Goal: Task Accomplishment & Management: Complete application form

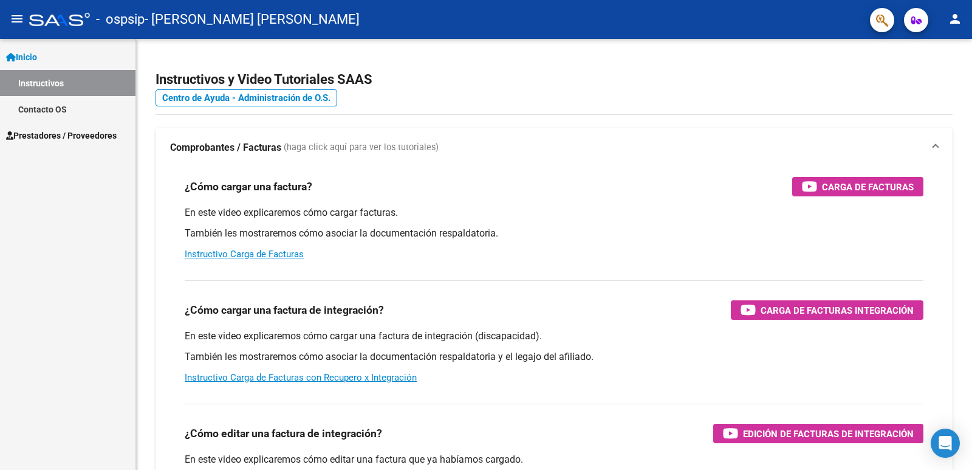
click at [75, 90] on link "Instructivos" at bounding box center [68, 83] width 136 height 26
click at [60, 132] on span "Prestadores / Proveedores" at bounding box center [61, 135] width 111 height 13
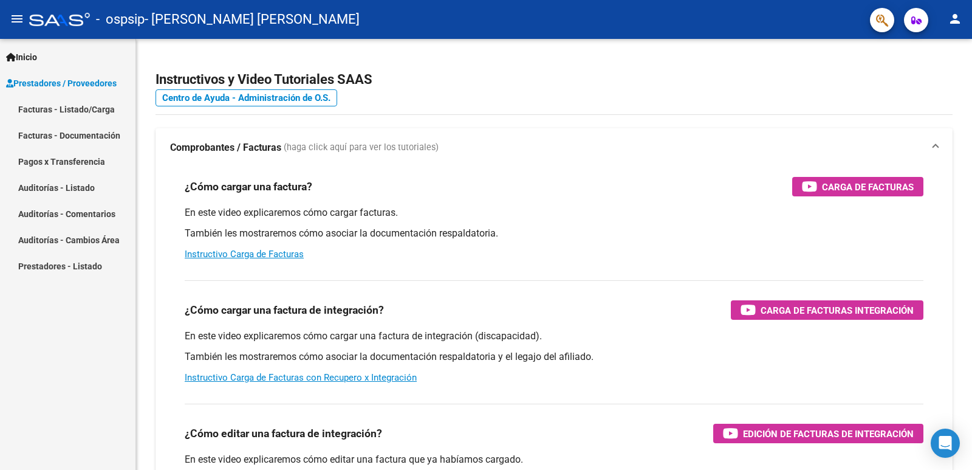
click at [66, 108] on link "Facturas - Listado/Carga" at bounding box center [68, 109] width 136 height 26
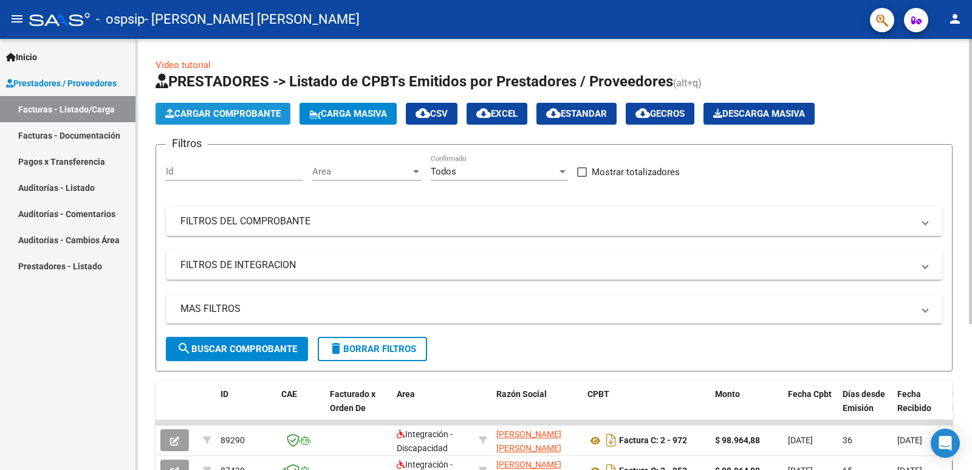
click at [245, 120] on button "Cargar Comprobante" at bounding box center [223, 114] width 135 height 22
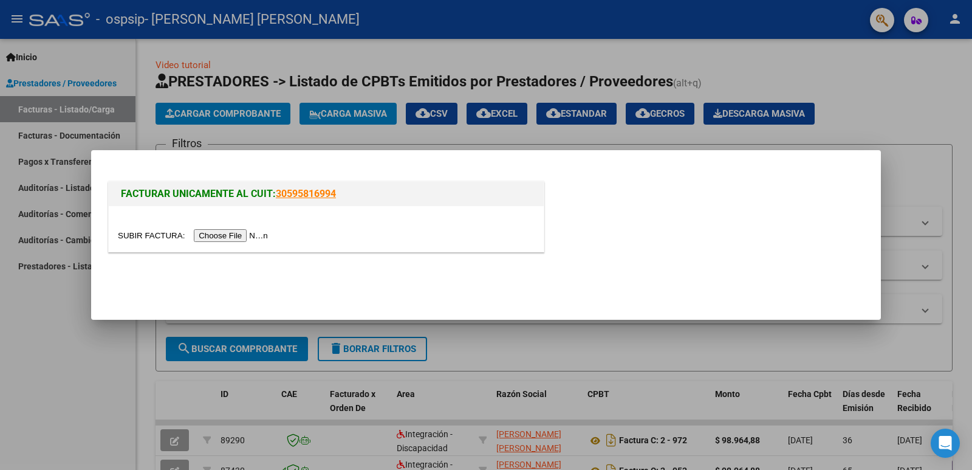
click at [213, 237] on input "file" at bounding box center [195, 235] width 154 height 13
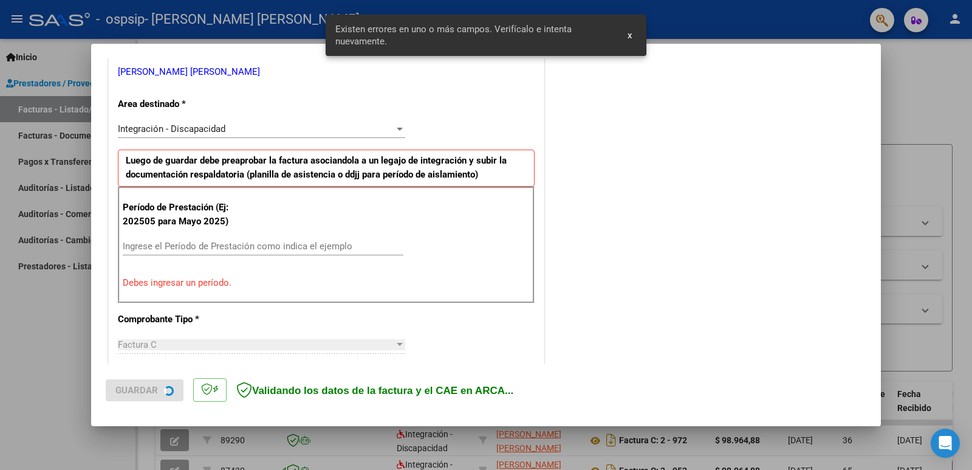
scroll to position [271, 0]
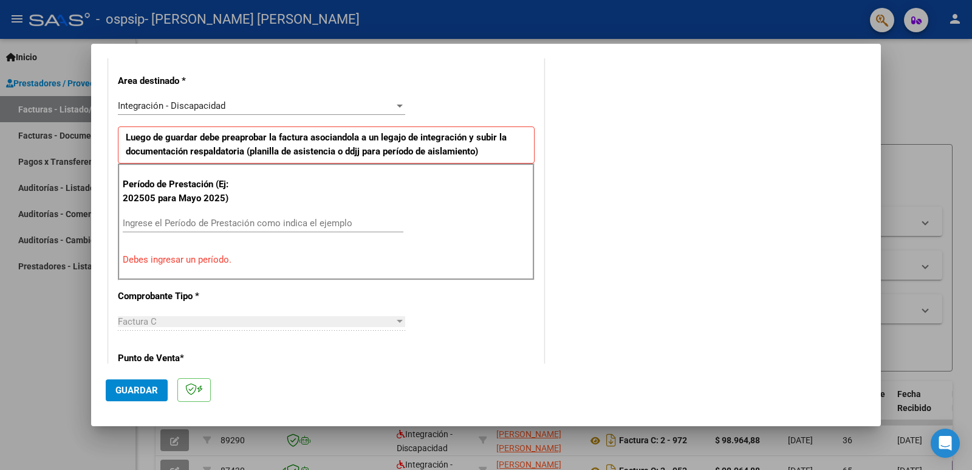
click at [185, 222] on input "Ingrese el Período de Prestación como indica el ejemplo" at bounding box center [263, 223] width 281 height 11
click at [58, 390] on div at bounding box center [486, 235] width 972 height 470
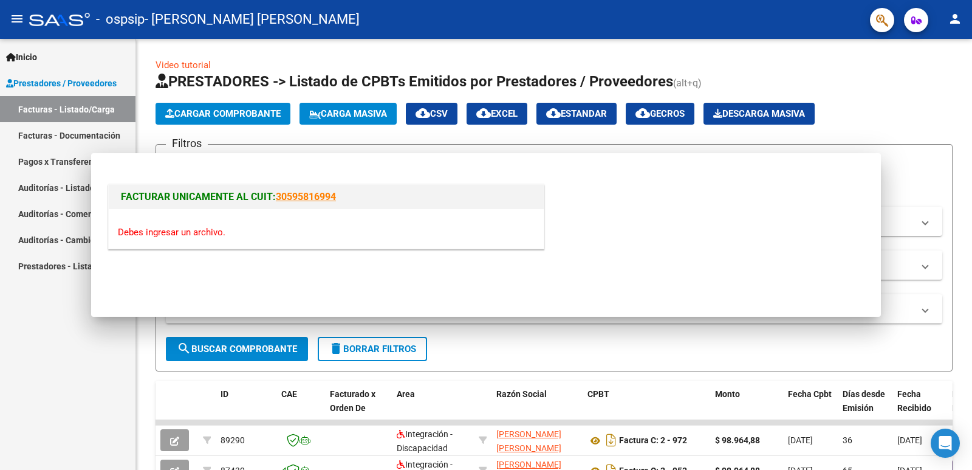
scroll to position [0, 0]
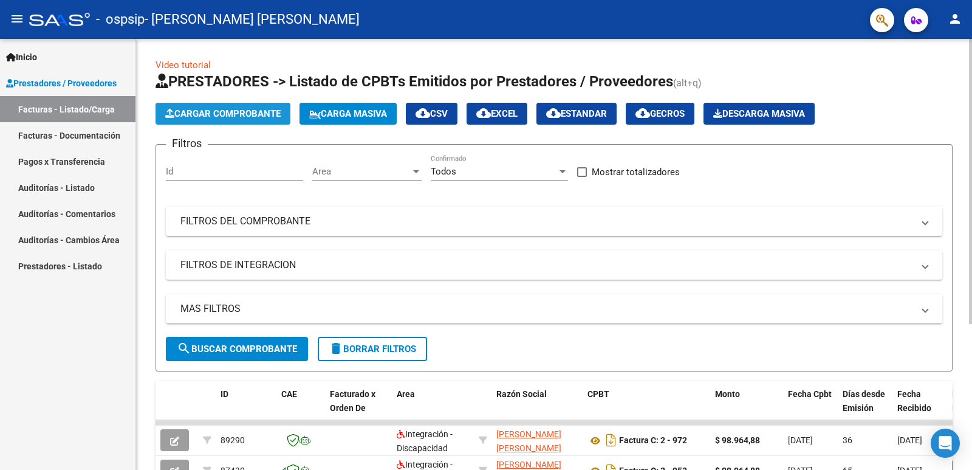
click at [218, 116] on span "Cargar Comprobante" at bounding box center [222, 113] width 115 height 11
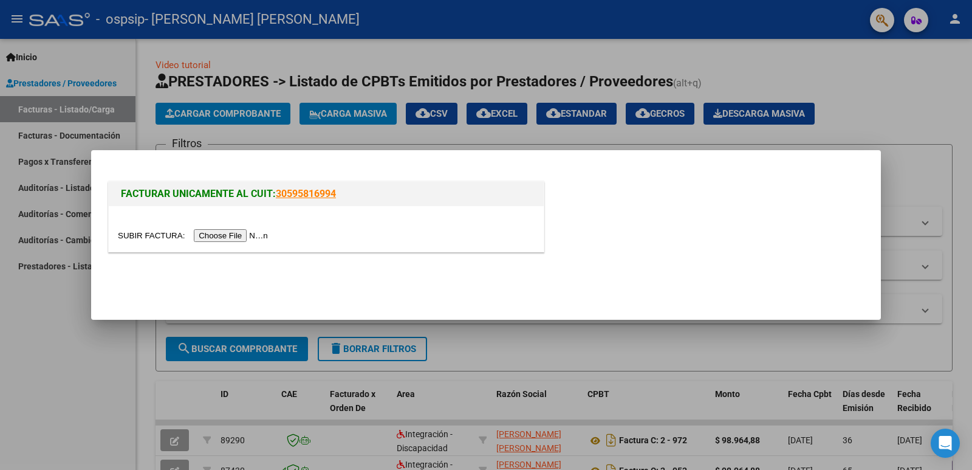
click at [222, 232] on input "file" at bounding box center [195, 235] width 154 height 13
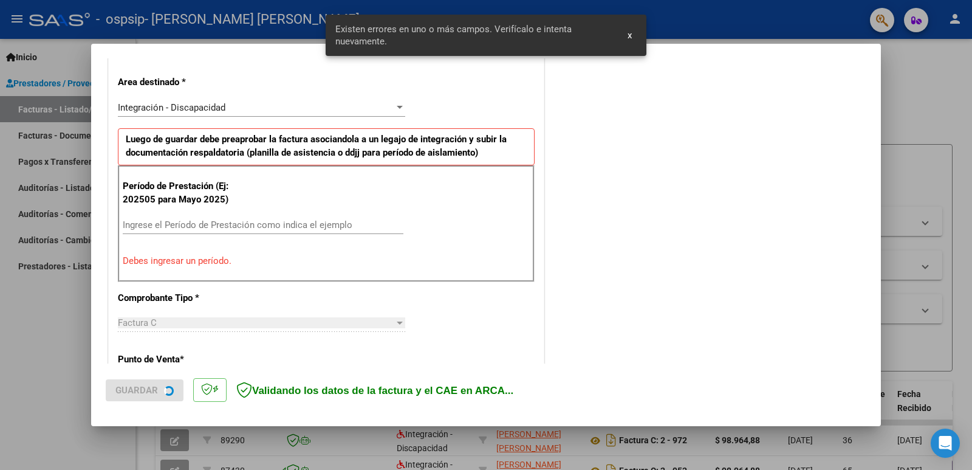
scroll to position [271, 0]
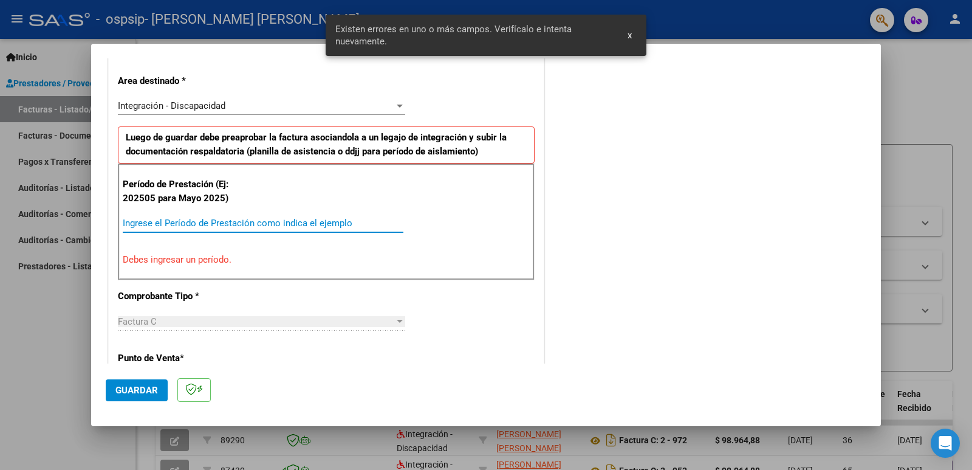
click at [216, 218] on input "Ingrese el Período de Prestación como indica el ejemplo" at bounding box center [263, 223] width 281 height 11
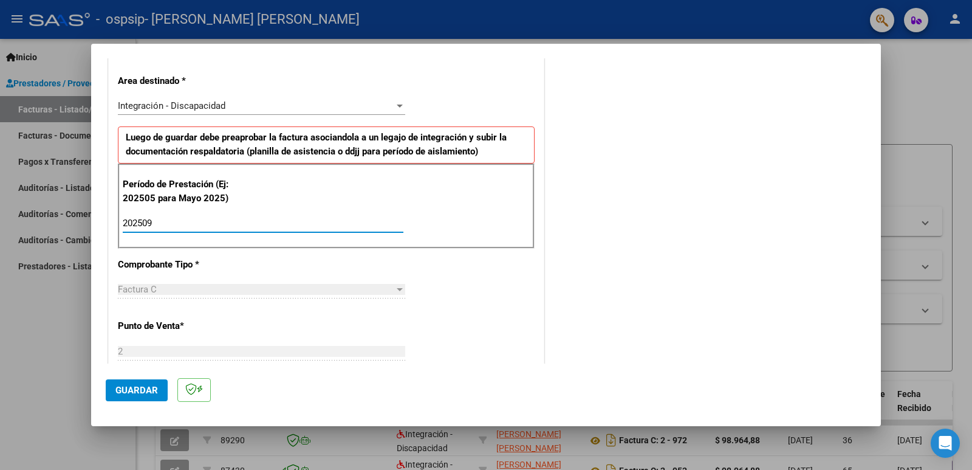
type input "202509"
click at [397, 289] on div at bounding box center [400, 289] width 6 height 3
click at [284, 221] on input "202509" at bounding box center [263, 223] width 281 height 11
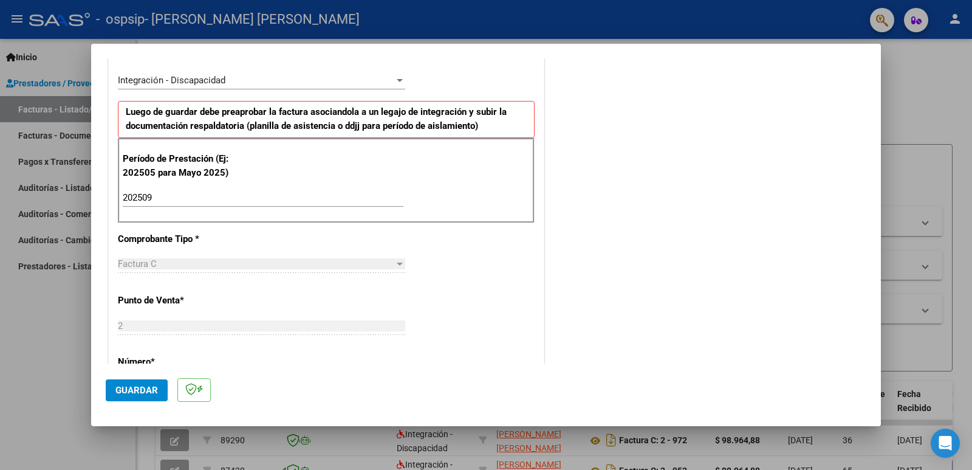
scroll to position [303, 0]
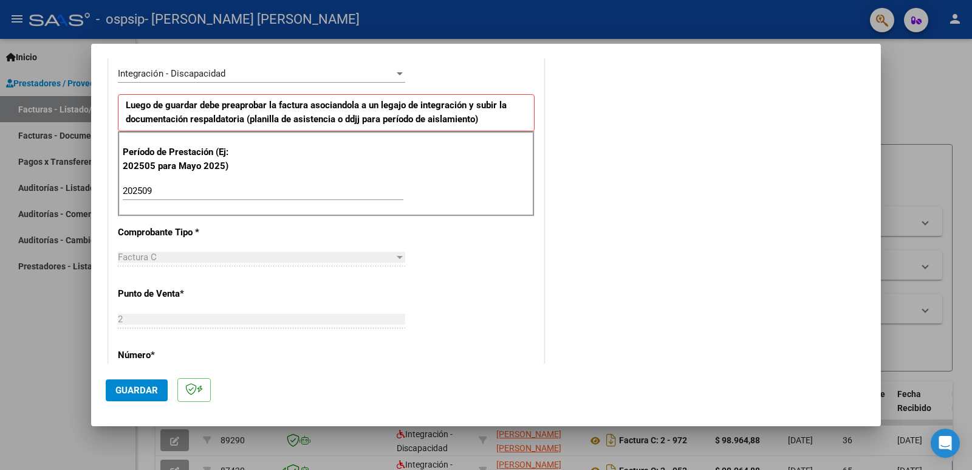
click at [397, 74] on div at bounding box center [400, 73] width 6 height 3
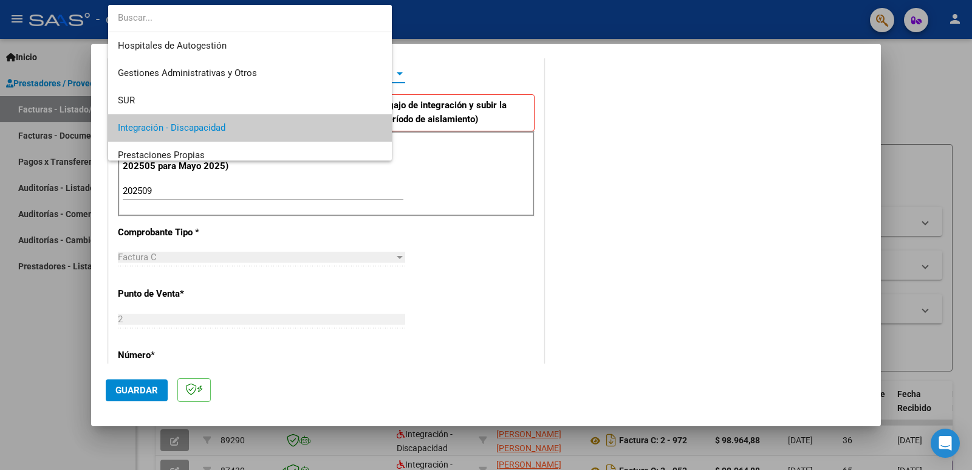
scroll to position [55, 0]
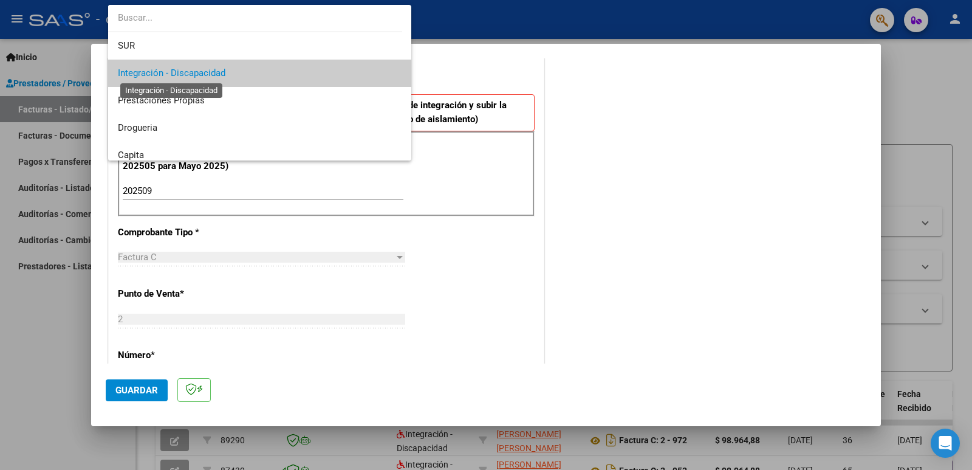
click at [190, 69] on span "Integración - Discapacidad" at bounding box center [172, 72] width 108 height 11
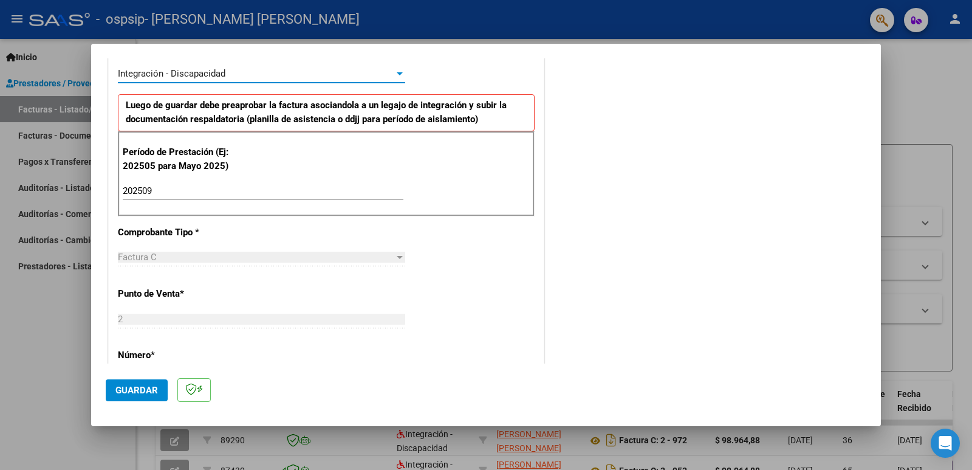
click at [256, 190] on input "202509" at bounding box center [263, 190] width 281 height 11
click at [397, 257] on div at bounding box center [400, 257] width 6 height 3
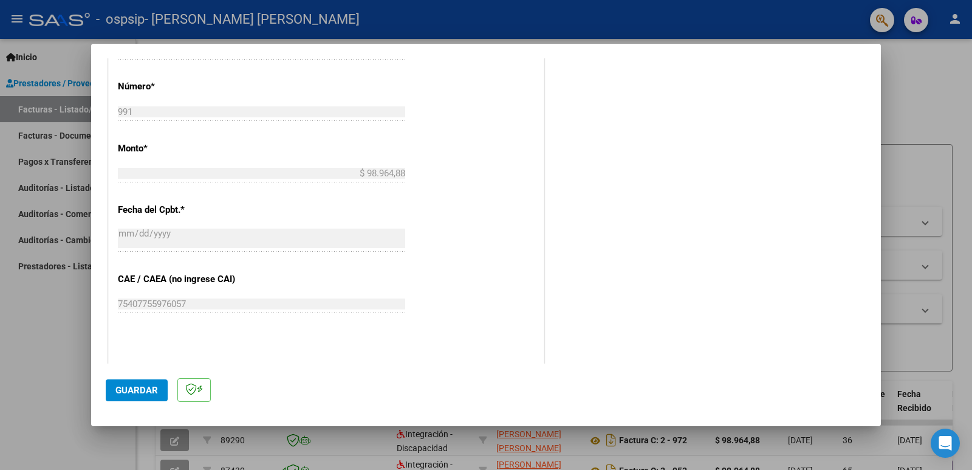
scroll to position [563, 0]
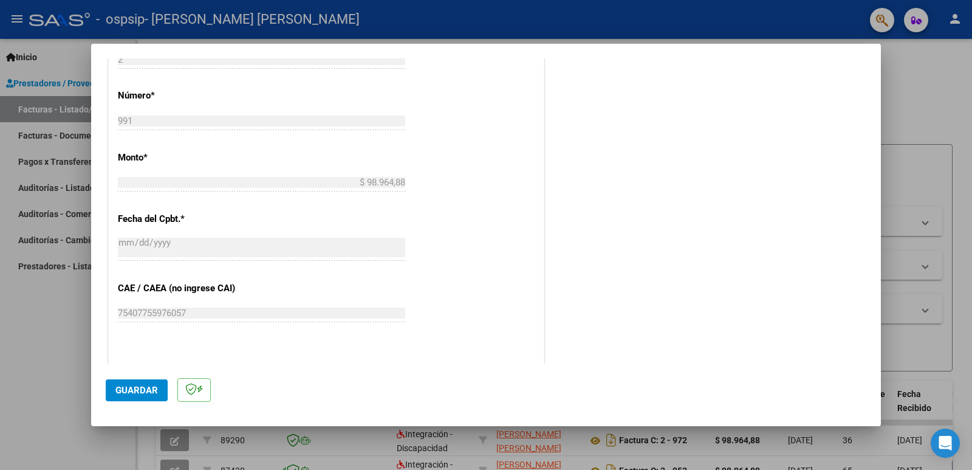
click at [50, 366] on div at bounding box center [486, 235] width 972 height 470
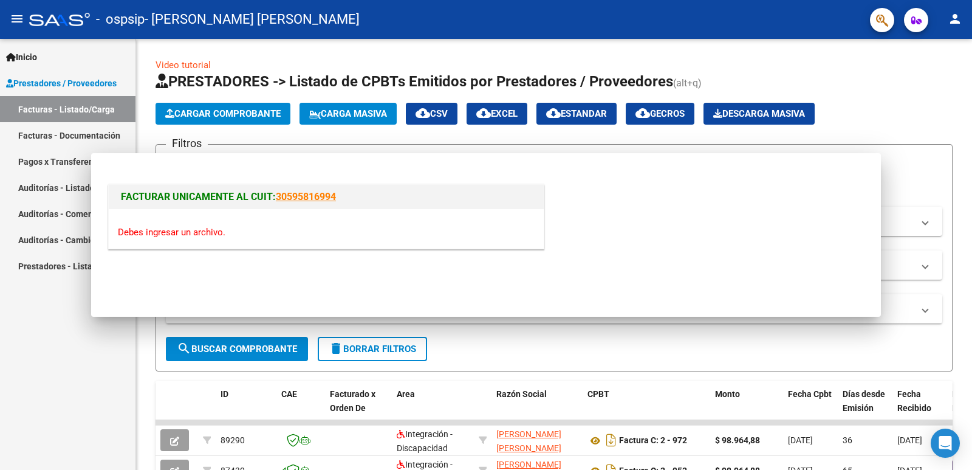
scroll to position [0, 0]
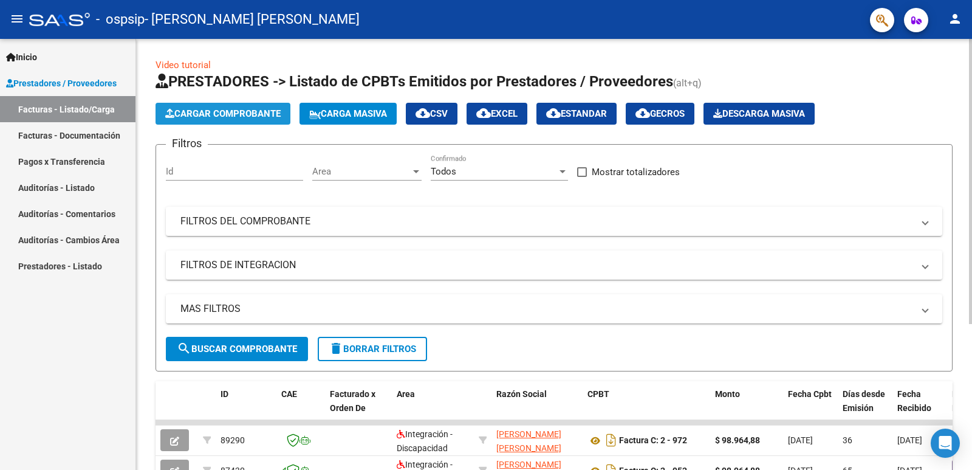
click at [264, 117] on span "Cargar Comprobante" at bounding box center [222, 113] width 115 height 11
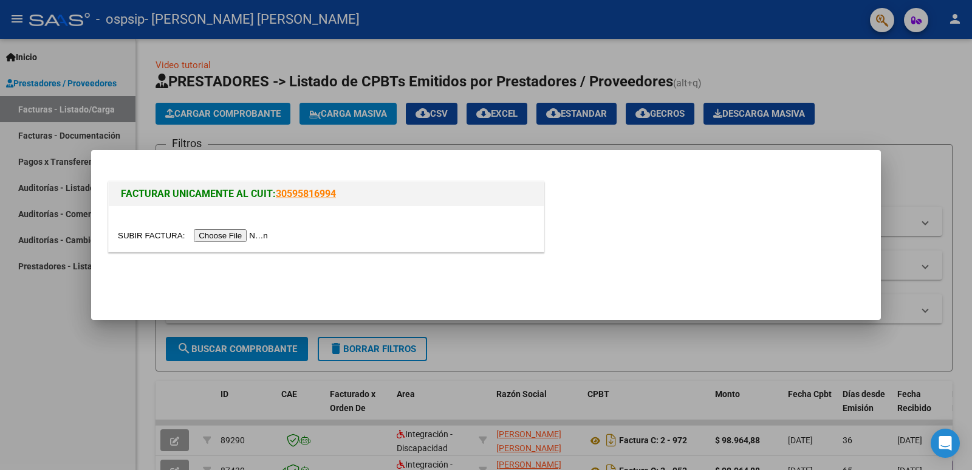
click at [245, 238] on input "file" at bounding box center [195, 235] width 154 height 13
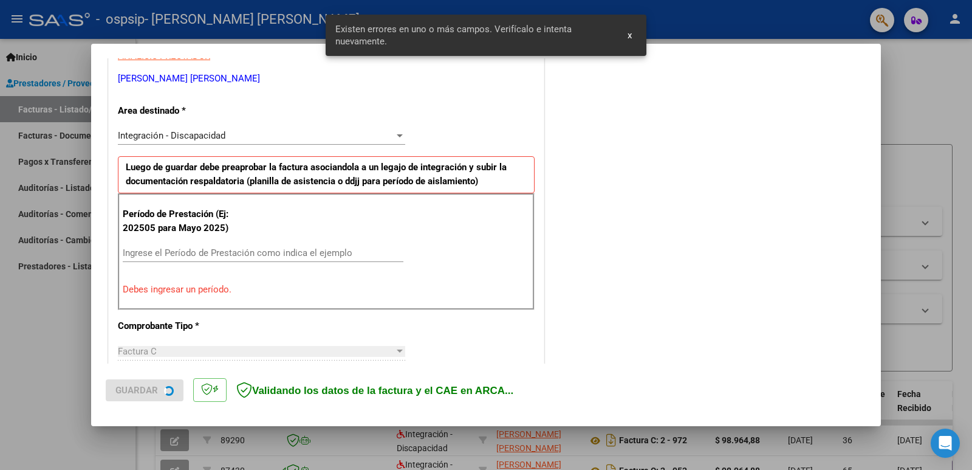
scroll to position [248, 0]
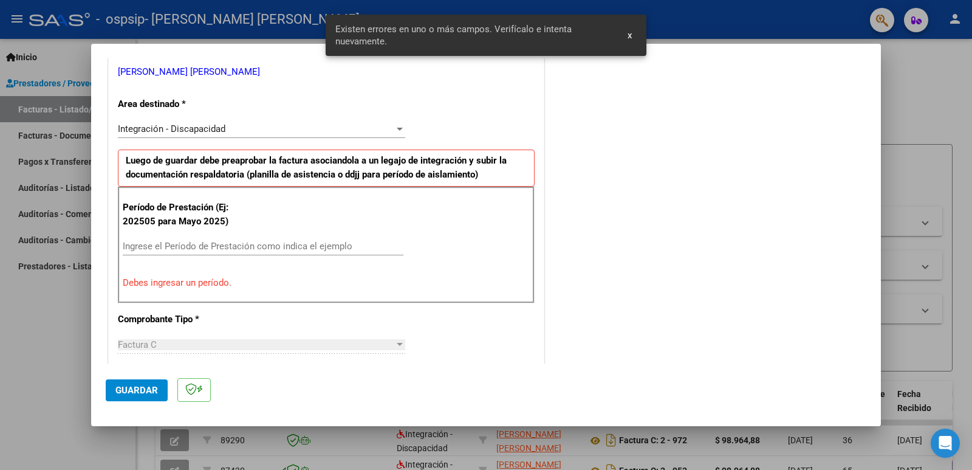
click at [207, 246] on input "Ingrese el Período de Prestación como indica el ejemplo" at bounding box center [263, 246] width 281 height 11
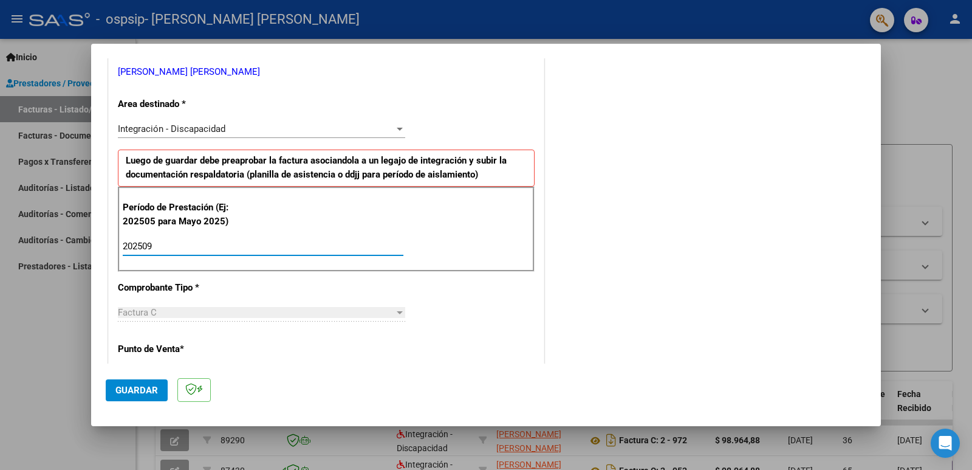
type input "202509"
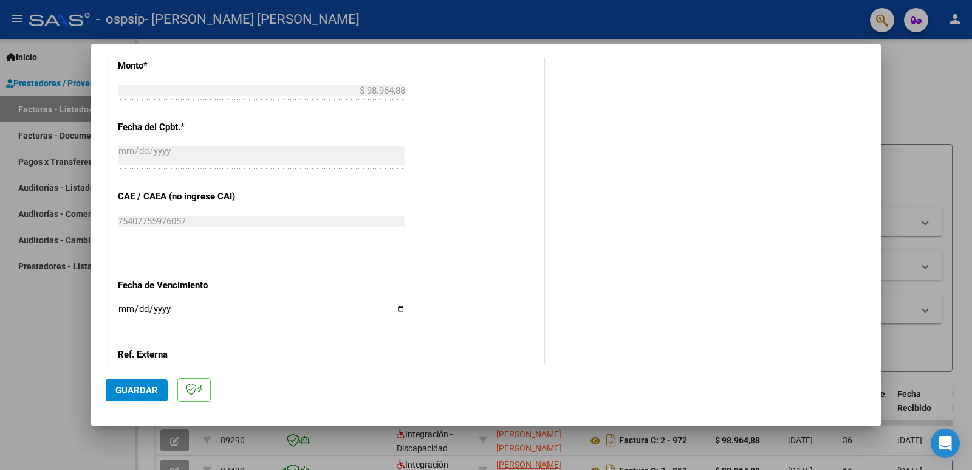
scroll to position [656, 0]
click at [397, 309] on input "Ingresar la fecha" at bounding box center [261, 311] width 287 height 19
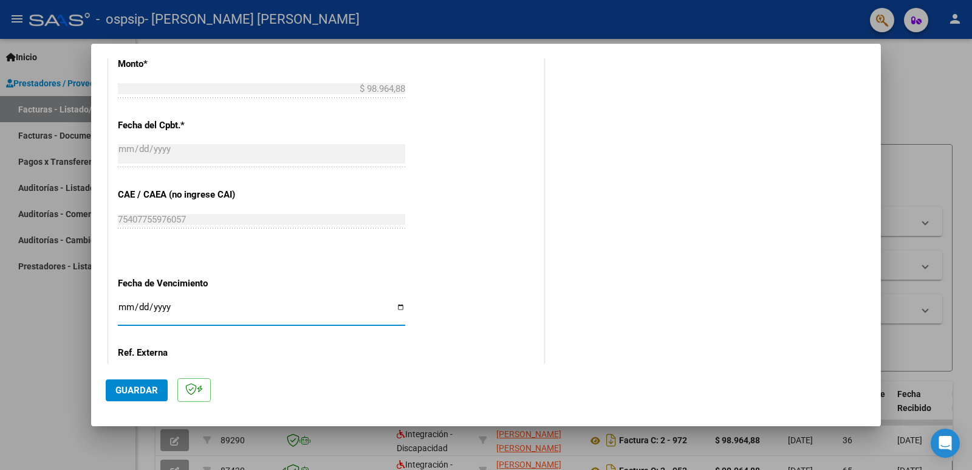
type input "[DATE]"
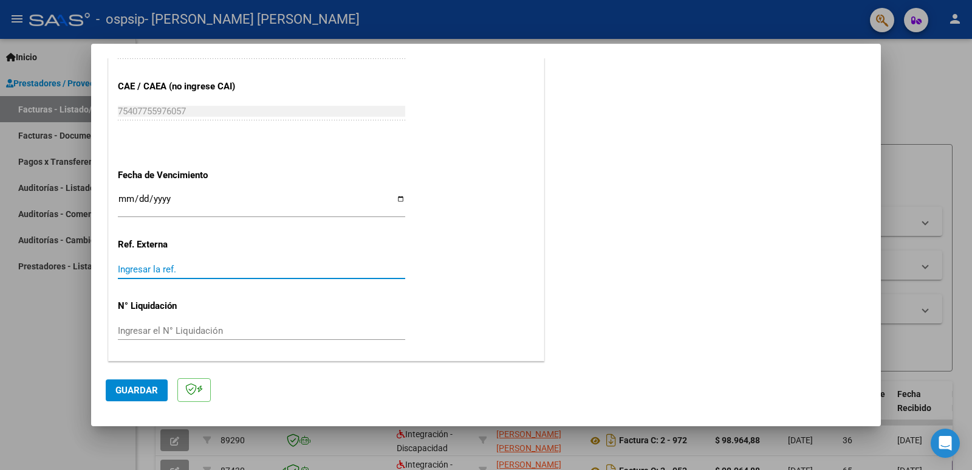
click at [158, 269] on input "Ingresar la ref." at bounding box center [261, 269] width 287 height 11
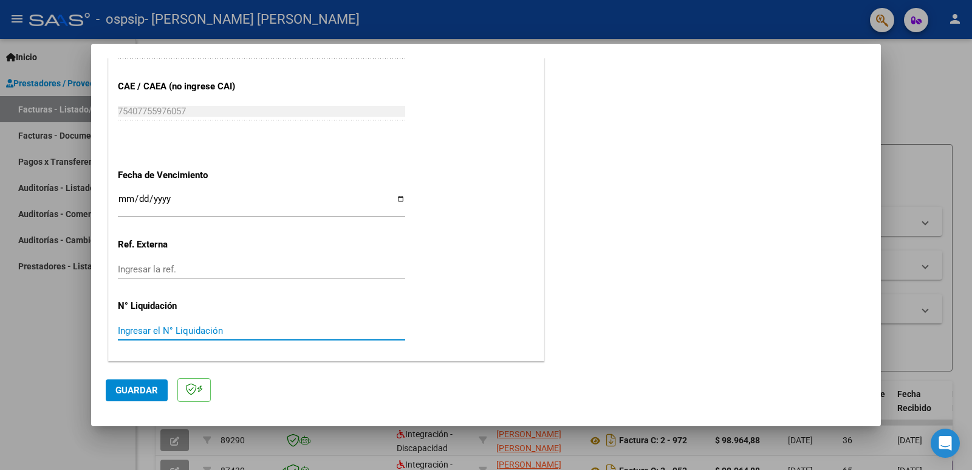
click at [176, 334] on input "Ingresar el N° Liquidación" at bounding box center [261, 330] width 287 height 11
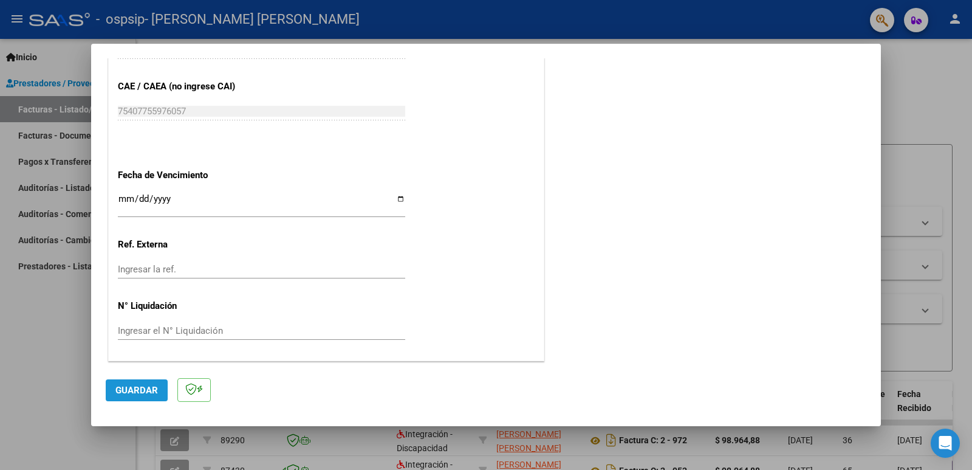
click at [143, 391] on span "Guardar" at bounding box center [136, 390] width 43 height 11
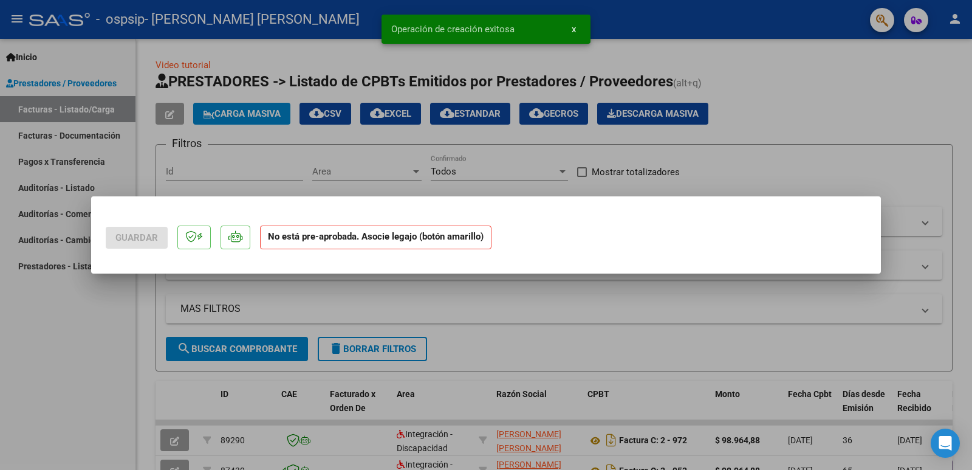
scroll to position [0, 0]
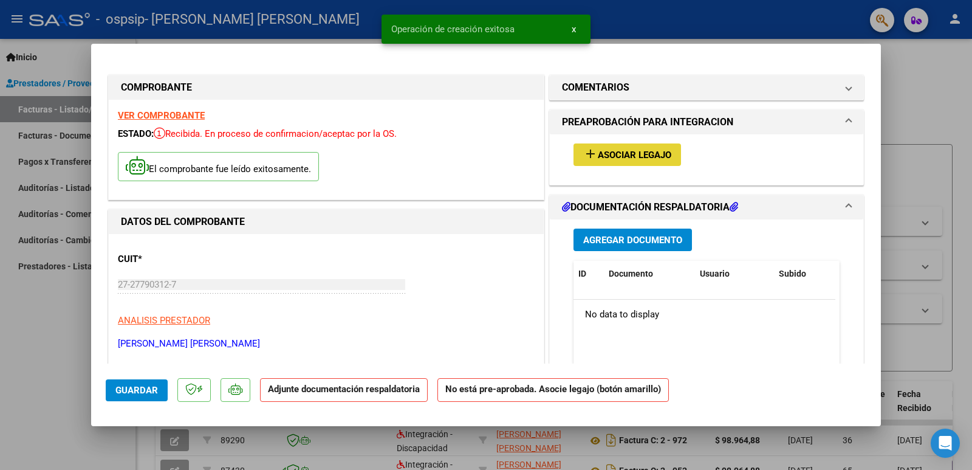
click at [619, 153] on span "Asociar Legajo" at bounding box center [635, 155] width 74 height 11
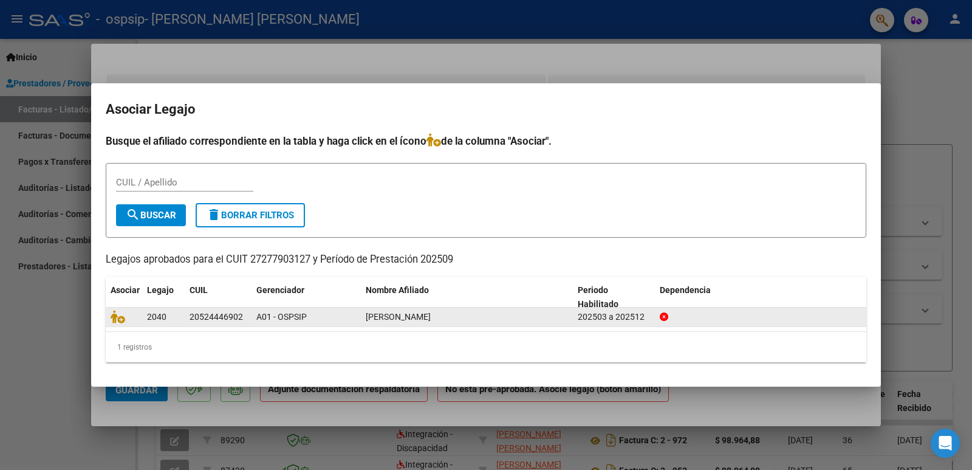
click at [464, 317] on div "[PERSON_NAME]" at bounding box center [467, 317] width 202 height 14
click at [121, 318] on icon at bounding box center [118, 316] width 15 height 13
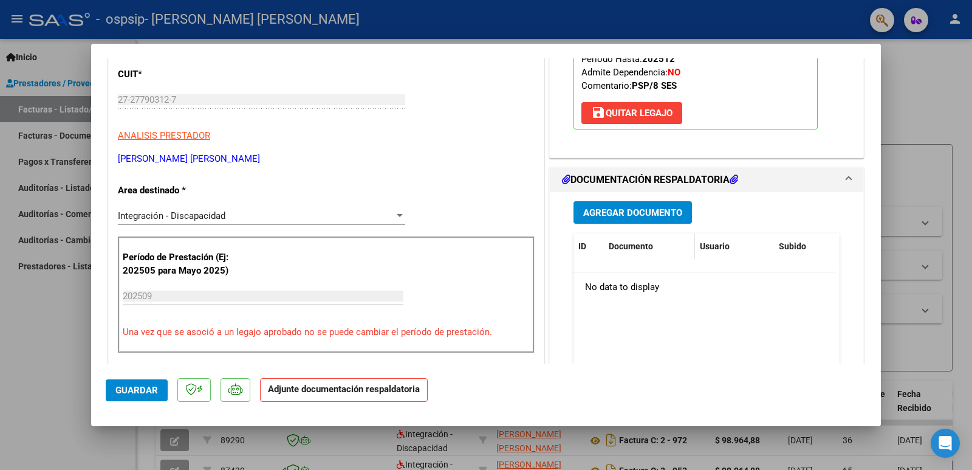
scroll to position [187, 0]
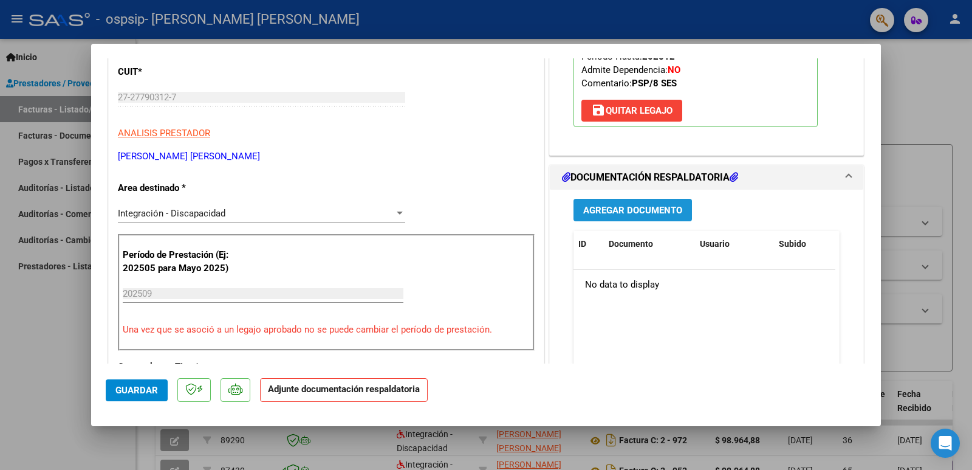
click at [641, 211] on span "Agregar Documento" at bounding box center [632, 210] width 99 height 11
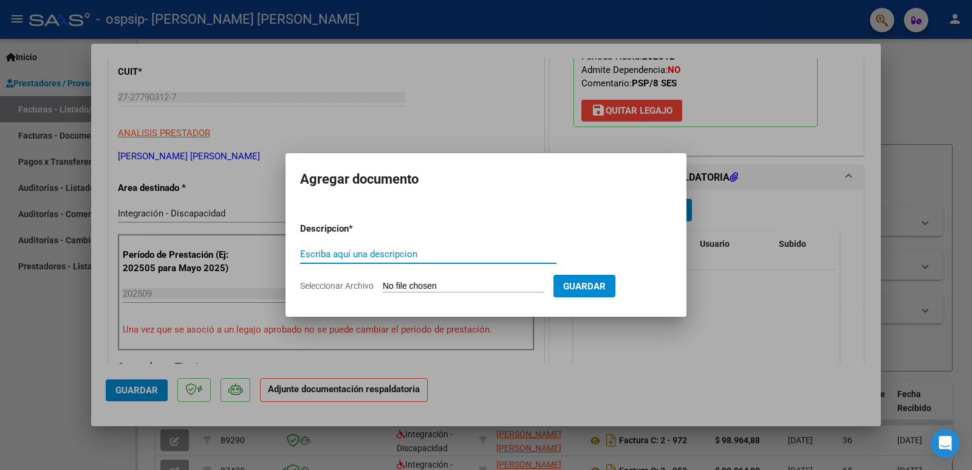
click at [414, 256] on input "Escriba aquí una descripcion" at bounding box center [428, 254] width 256 height 11
click at [363, 254] on input "Planilla de ASiastencia" at bounding box center [428, 254] width 256 height 11
type input "Planilla de Asistencia"
click at [360, 287] on span "Seleccionar Archivo" at bounding box center [337, 286] width 74 height 10
click at [383, 287] on input "Seleccionar Archivo" at bounding box center [463, 287] width 161 height 12
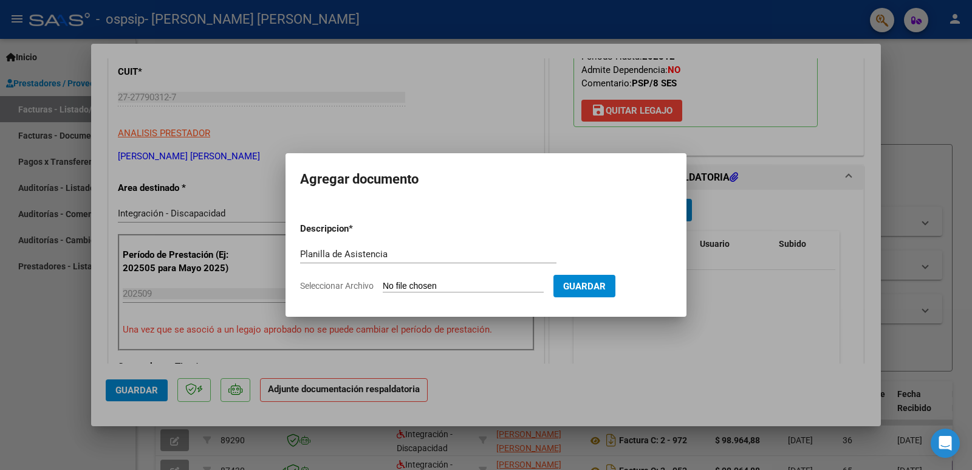
type input "C:\fakepath\Septiembre Firma.pdf"
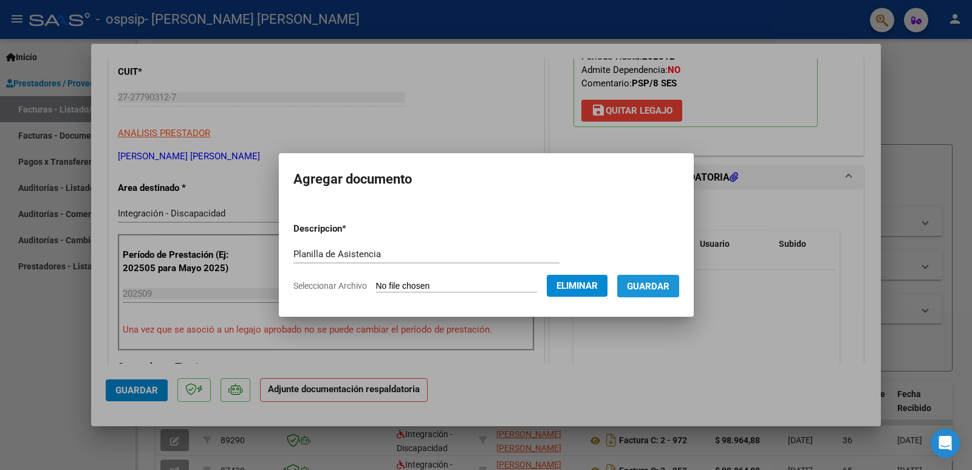
click at [652, 284] on span "Guardar" at bounding box center [648, 286] width 43 height 11
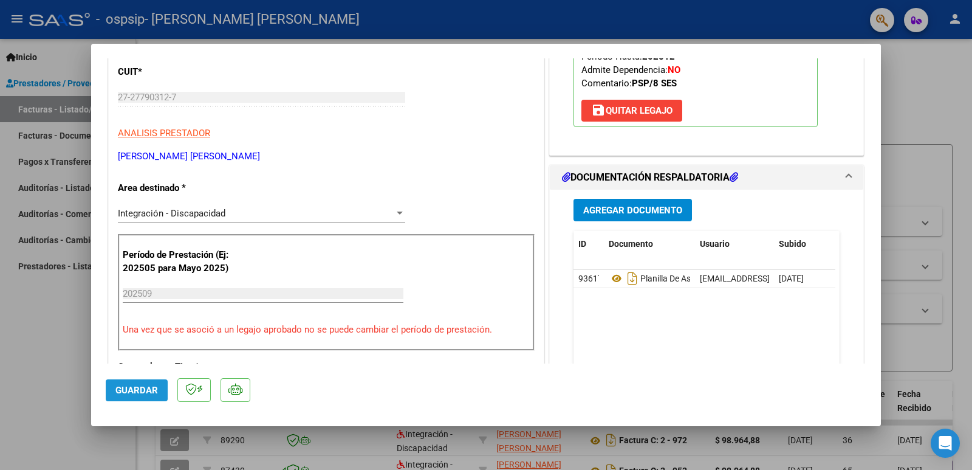
click at [148, 389] on span "Guardar" at bounding box center [136, 390] width 43 height 11
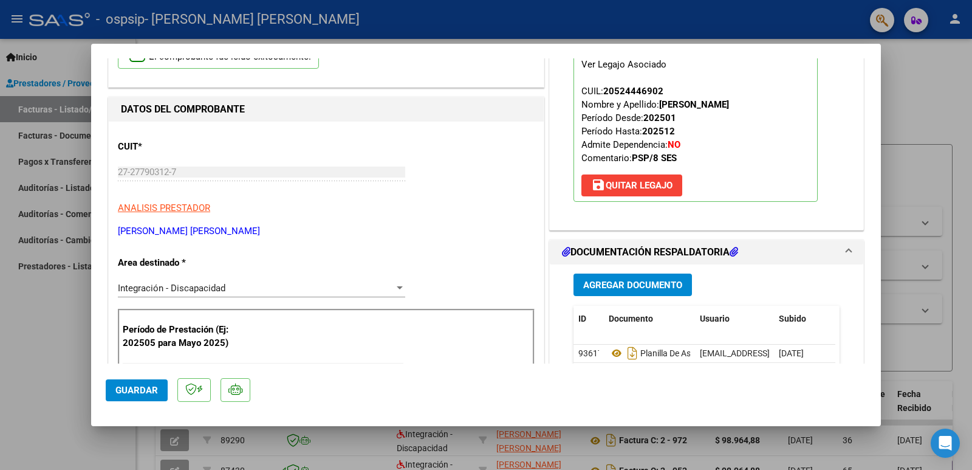
scroll to position [49, 0]
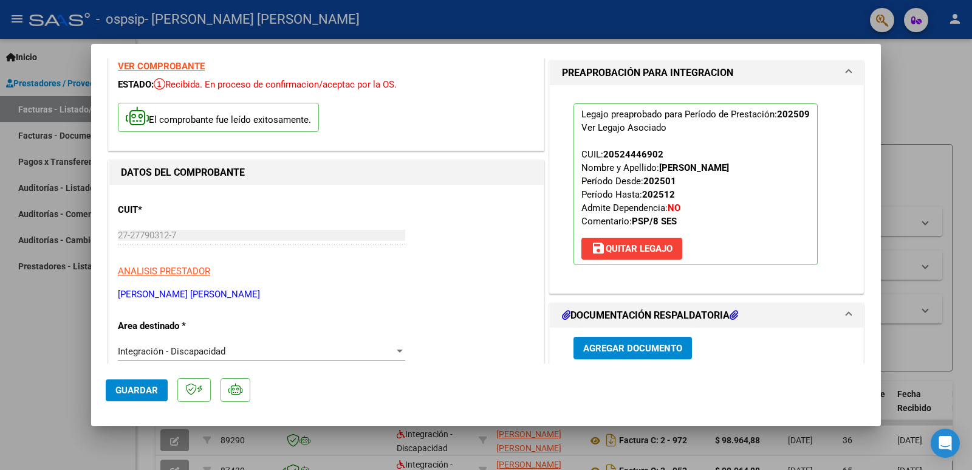
click at [950, 78] on div at bounding box center [486, 235] width 972 height 470
